Goal: Find specific page/section: Find specific page/section

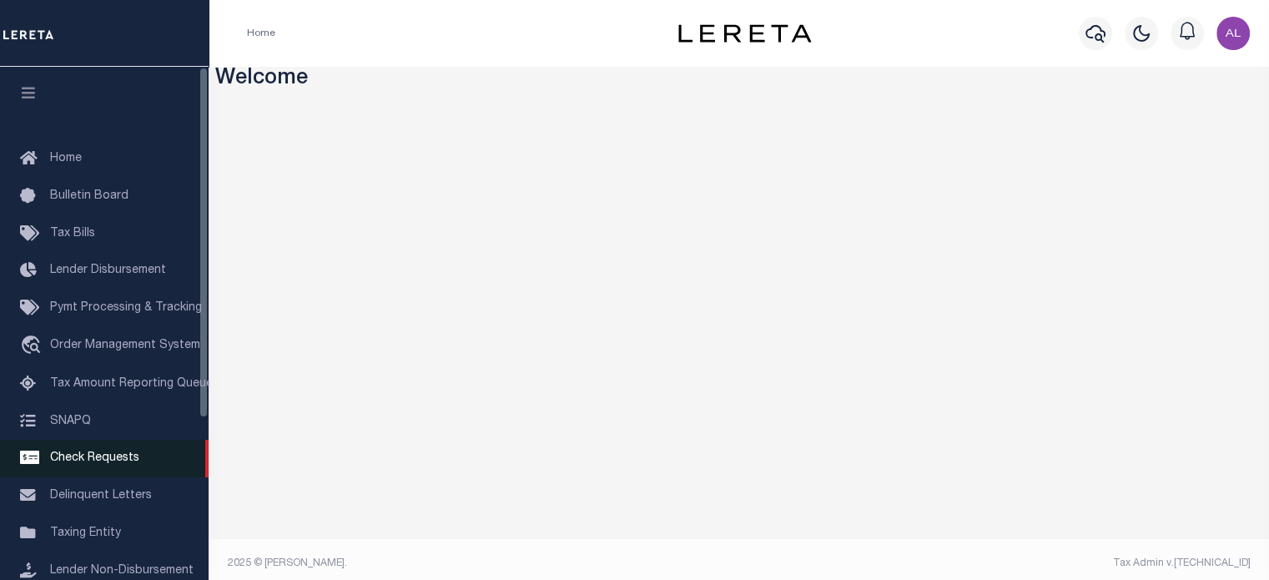
scroll to position [235, 0]
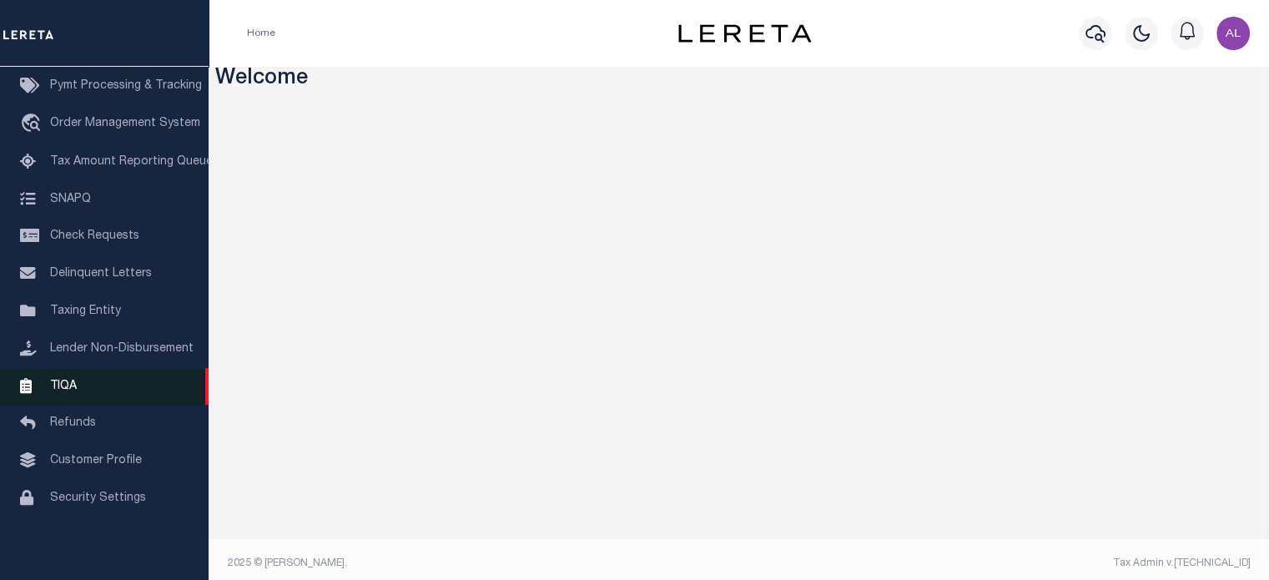
click at [67, 379] on span "TIQA" at bounding box center [63, 385] width 27 height 12
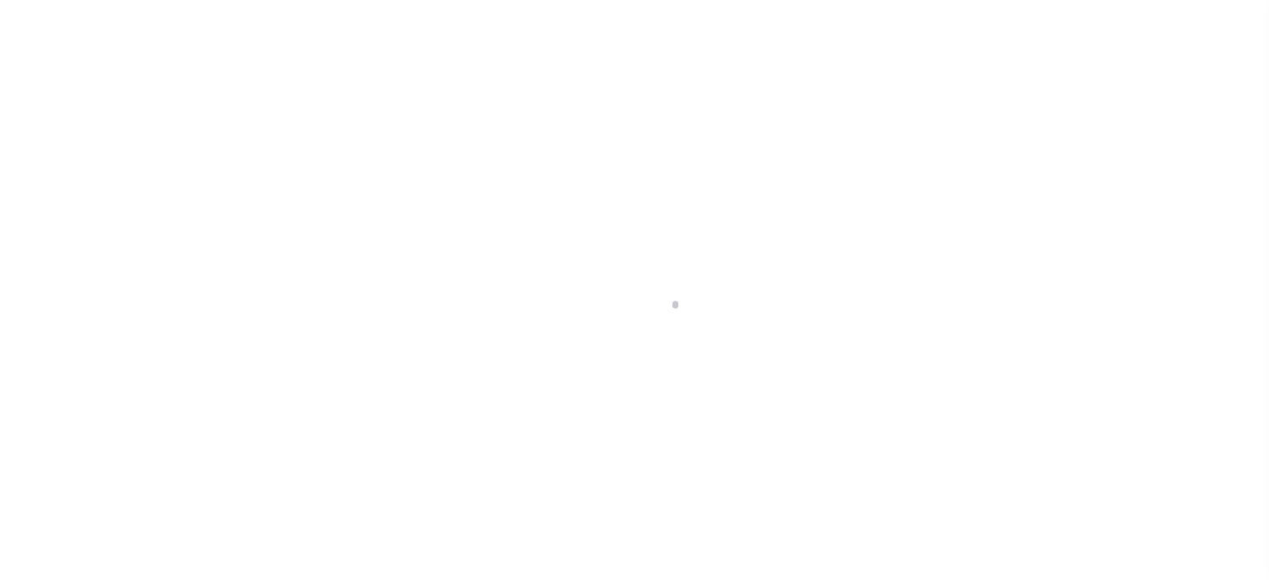
scroll to position [235, 0]
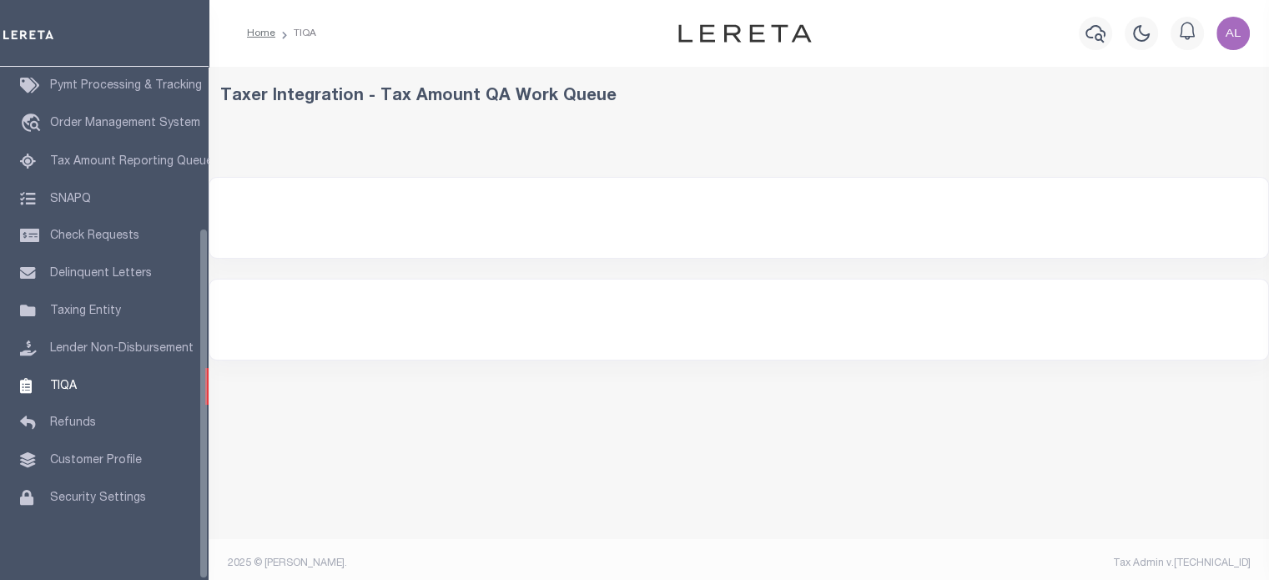
select select "200"
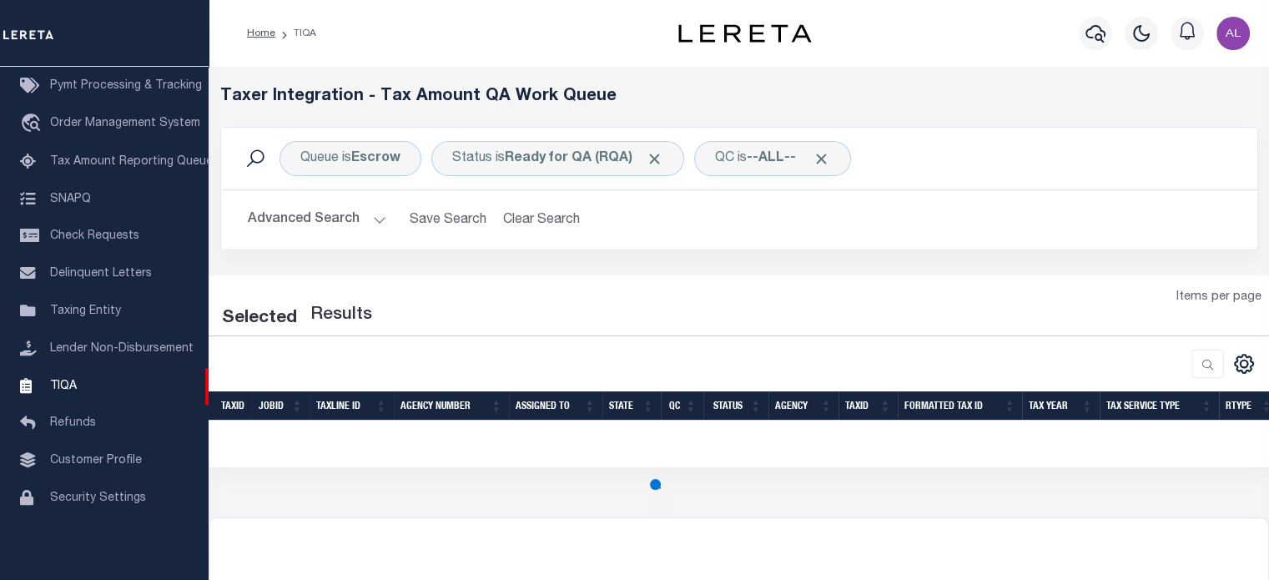
select select "200"
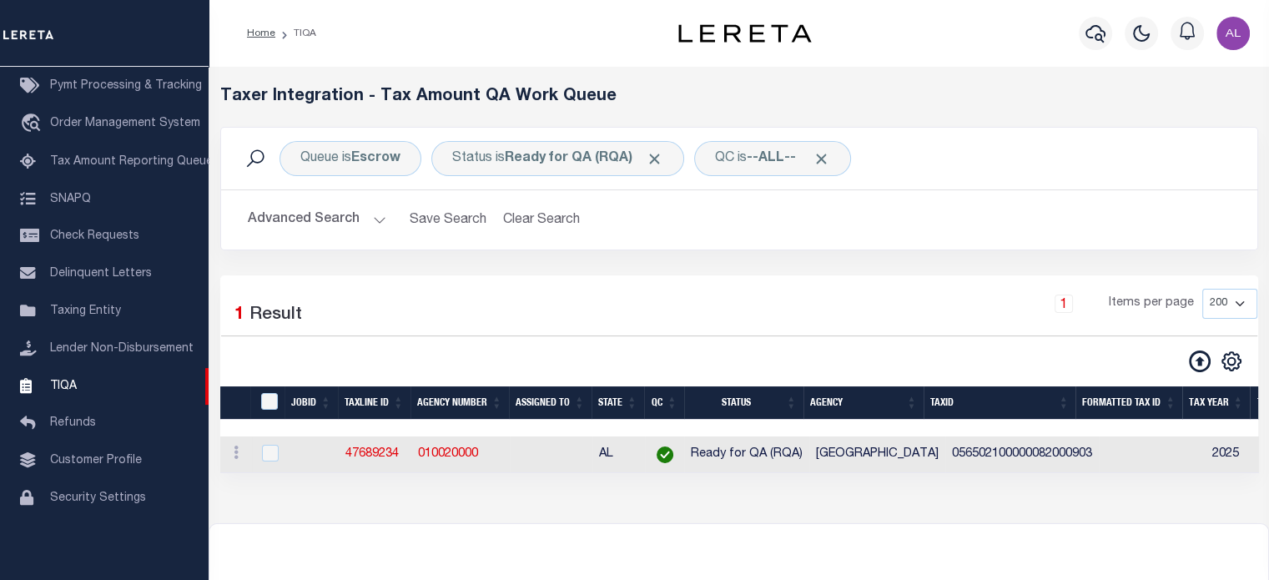
click at [369, 213] on button "Advanced Search" at bounding box center [317, 220] width 138 height 33
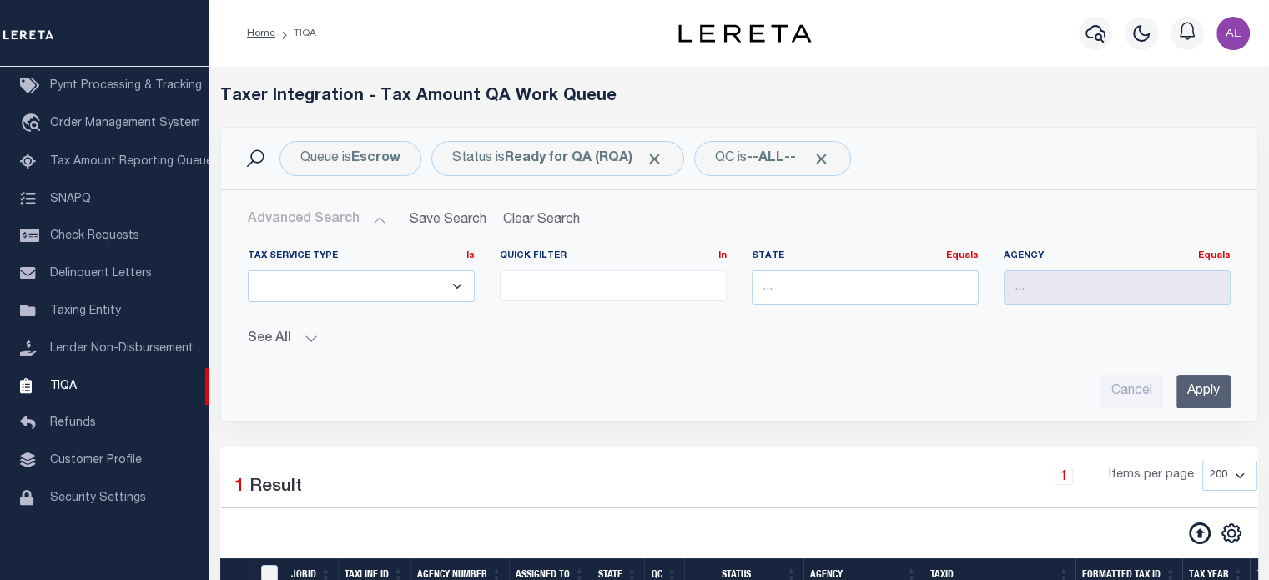
click at [287, 339] on button "See All" at bounding box center [739, 339] width 983 height 16
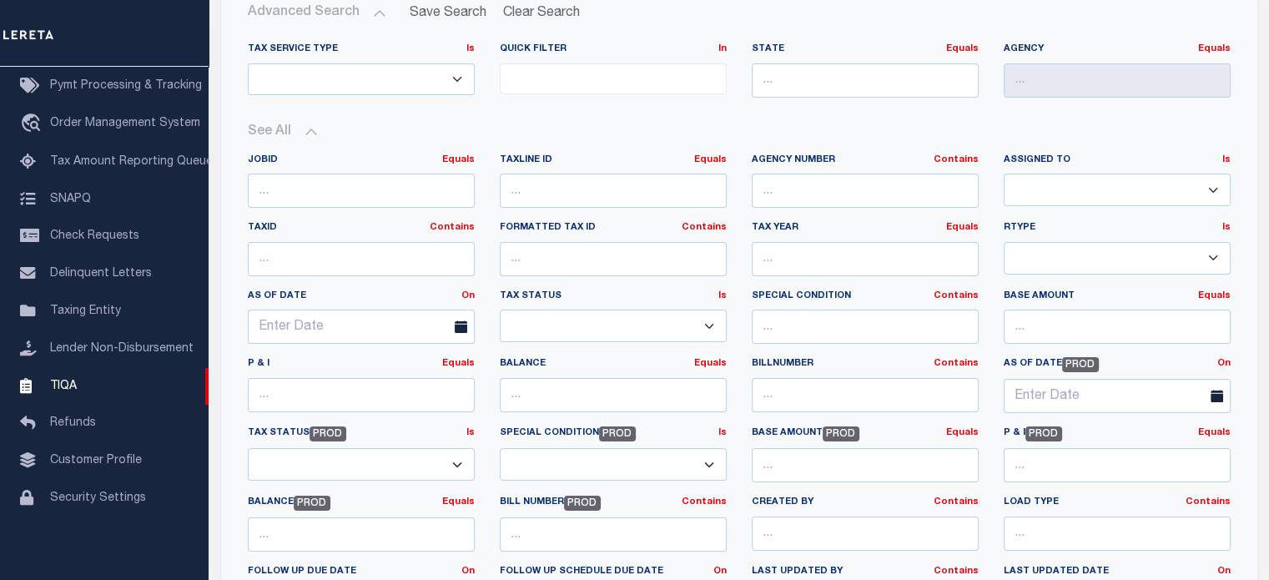
scroll to position [0, 0]
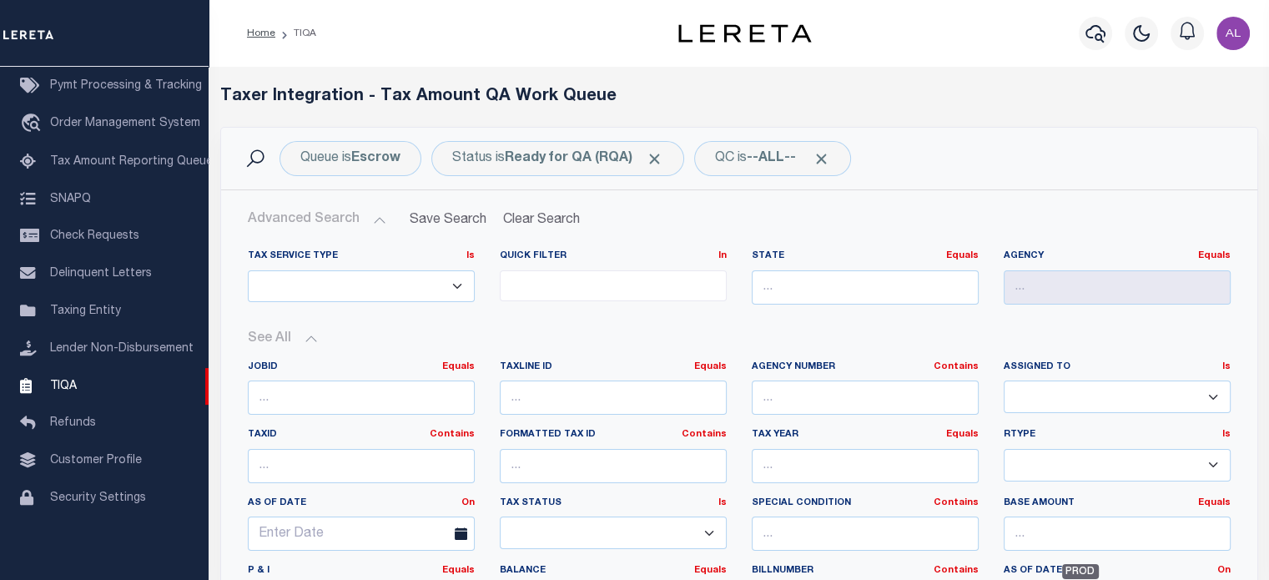
click at [301, 334] on button "See All" at bounding box center [739, 339] width 983 height 16
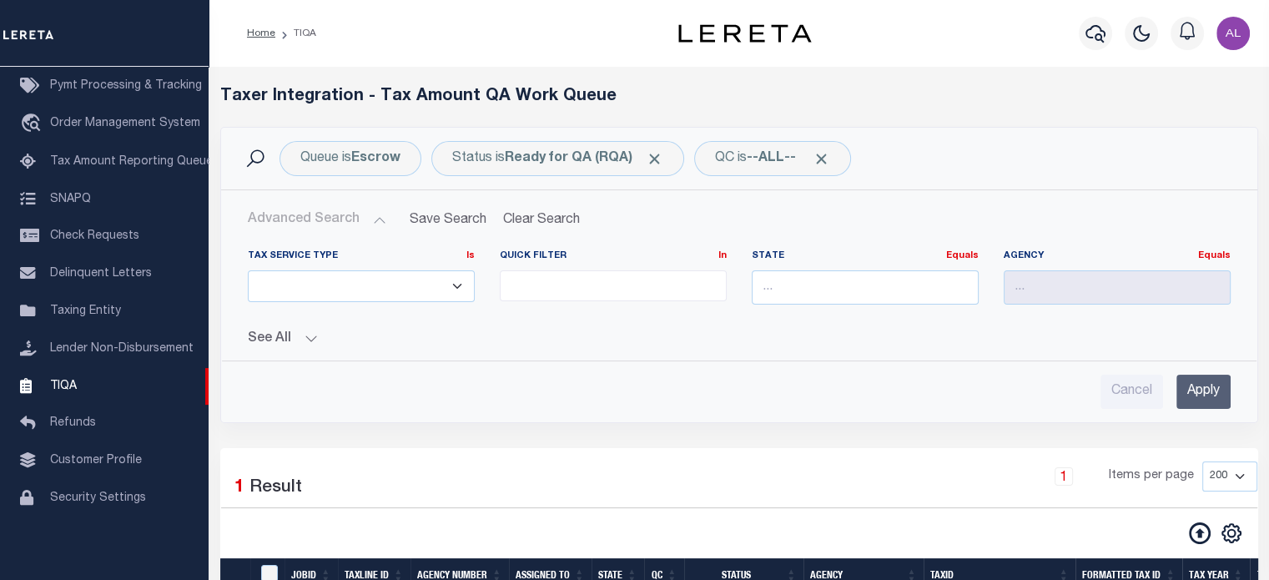
click at [375, 212] on button "Advanced Search" at bounding box center [317, 220] width 138 height 33
